Goal: Obtain resource: Obtain resource

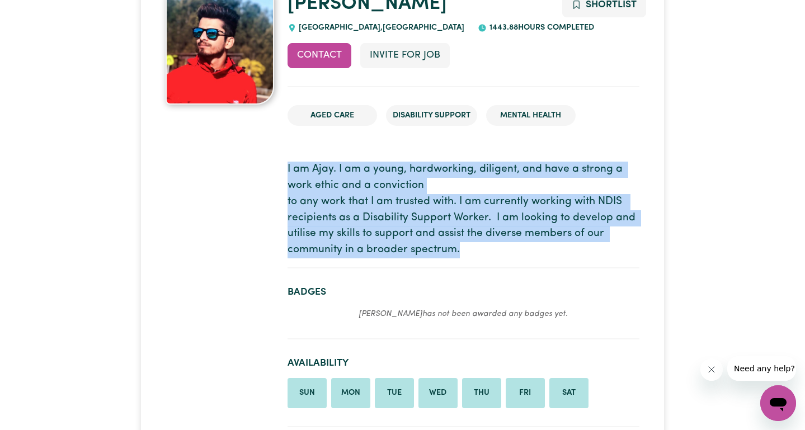
drag, startPoint x: 285, startPoint y: 178, endPoint x: 508, endPoint y: 246, distance: 233.7
copy p "I am Ajay. I am a young, hardworking, diligent, and have a strong a work ethic …"
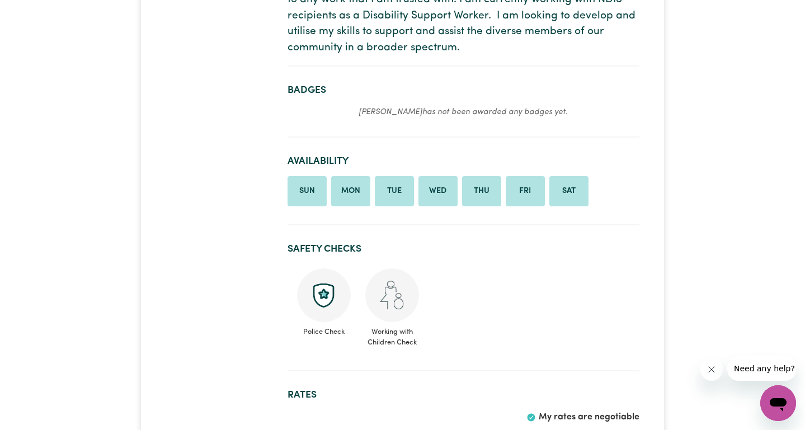
scroll to position [106, 0]
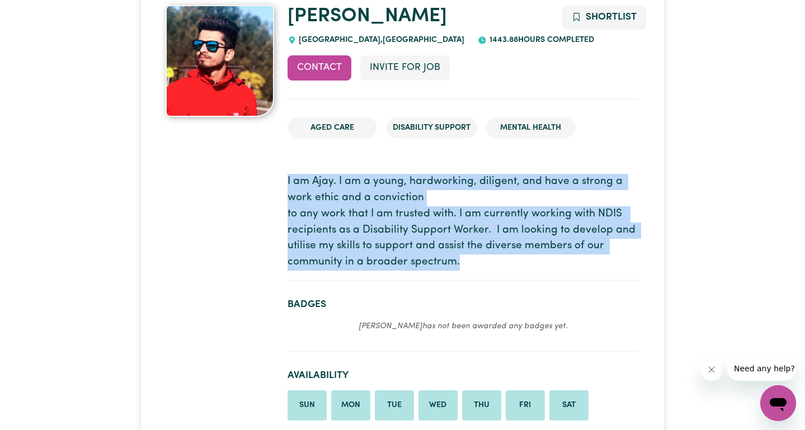
drag, startPoint x: 454, startPoint y: 262, endPoint x: 288, endPoint y: 191, distance: 180.8
click at [288, 191] on p "I am Ajay. I am a young, hardworking, diligent, and have a strong a work ethic …" at bounding box center [463, 222] width 352 height 97
copy p "I am Ajay. I am a young, hardworking, diligent, and have a strong a work ethic …"
